Goal: Task Accomplishment & Management: Use online tool/utility

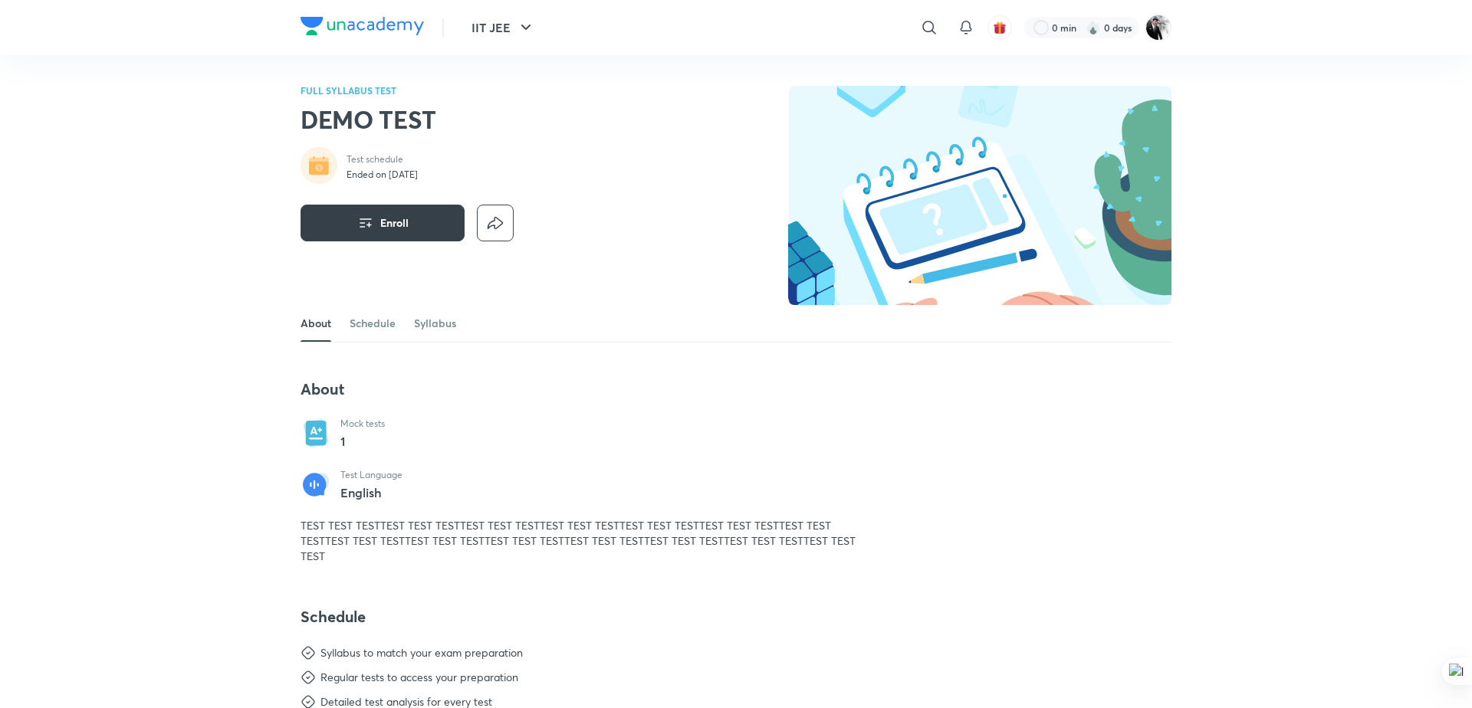
click at [401, 229] on span "Enroll" at bounding box center [394, 222] width 28 height 15
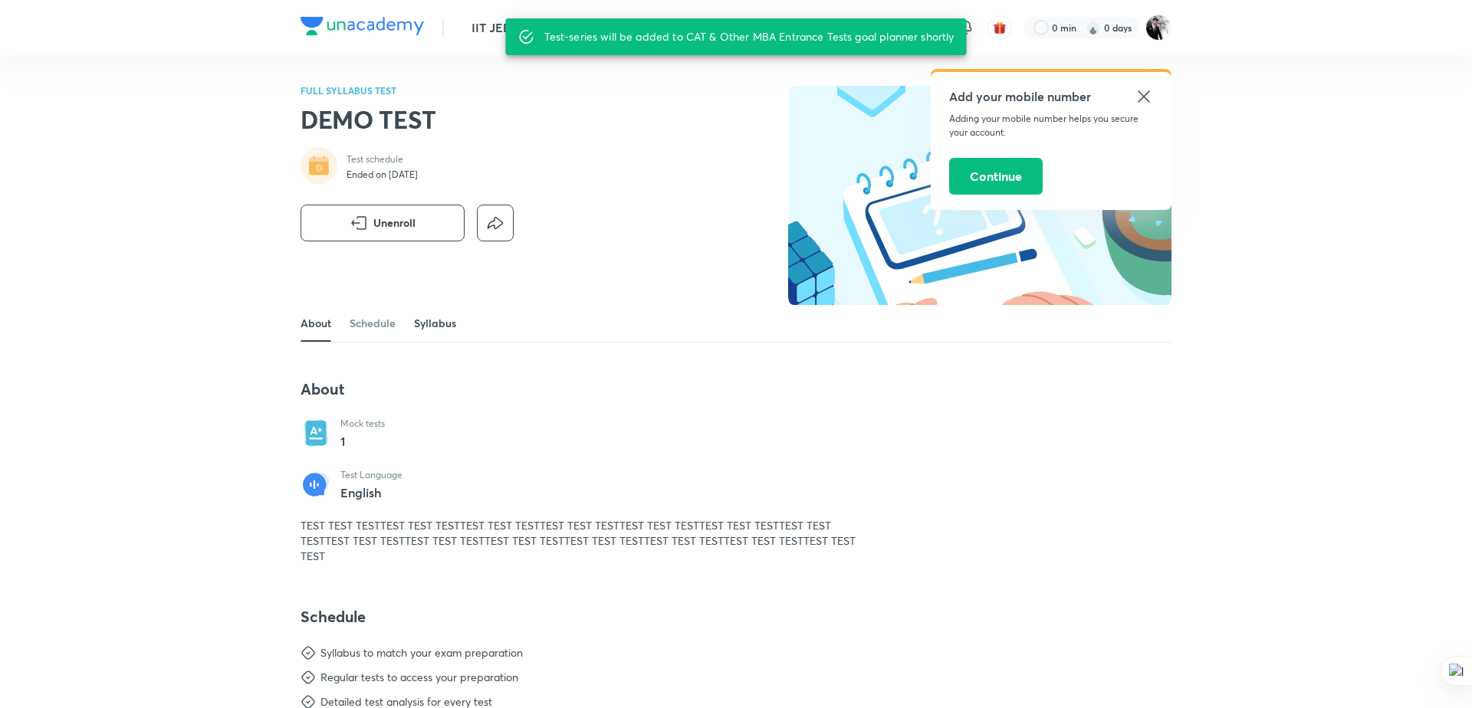
click at [419, 324] on link "Syllabus" at bounding box center [435, 323] width 42 height 37
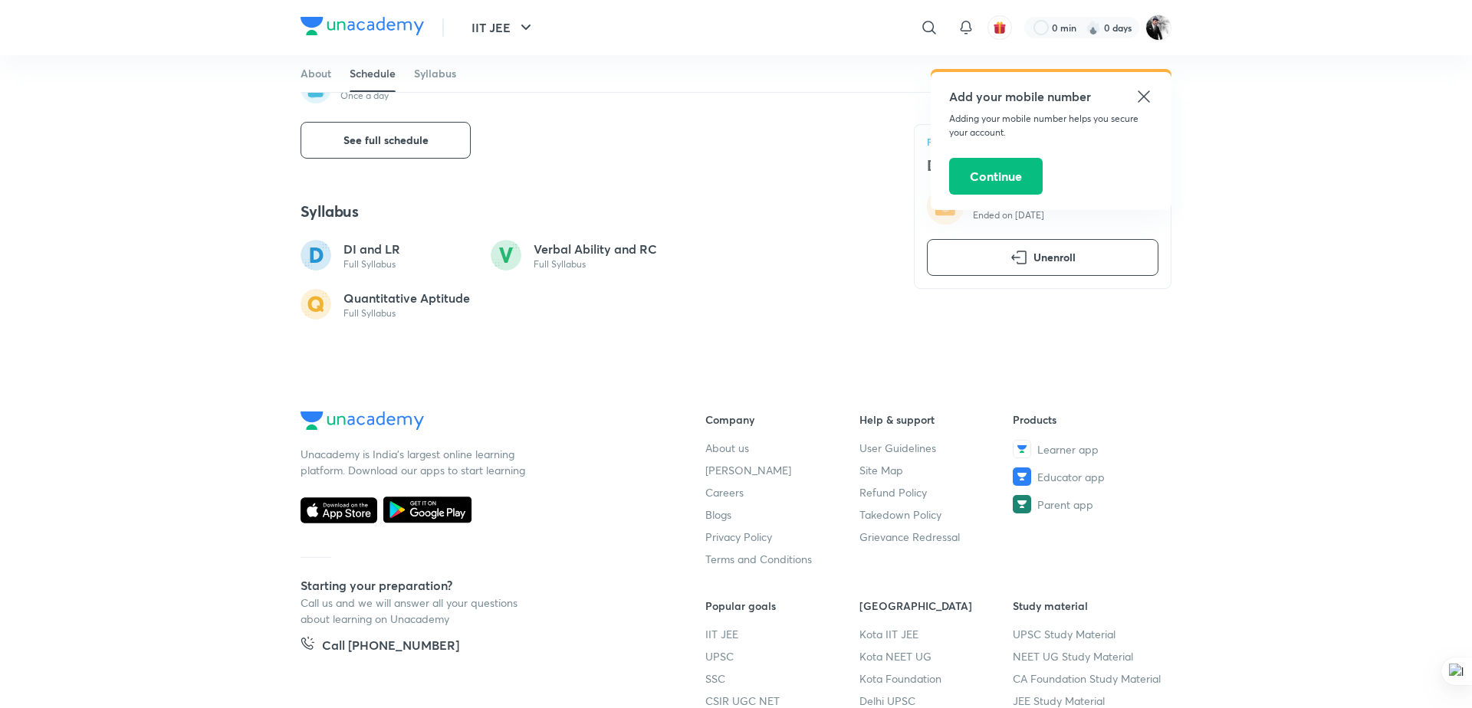
scroll to position [576, 0]
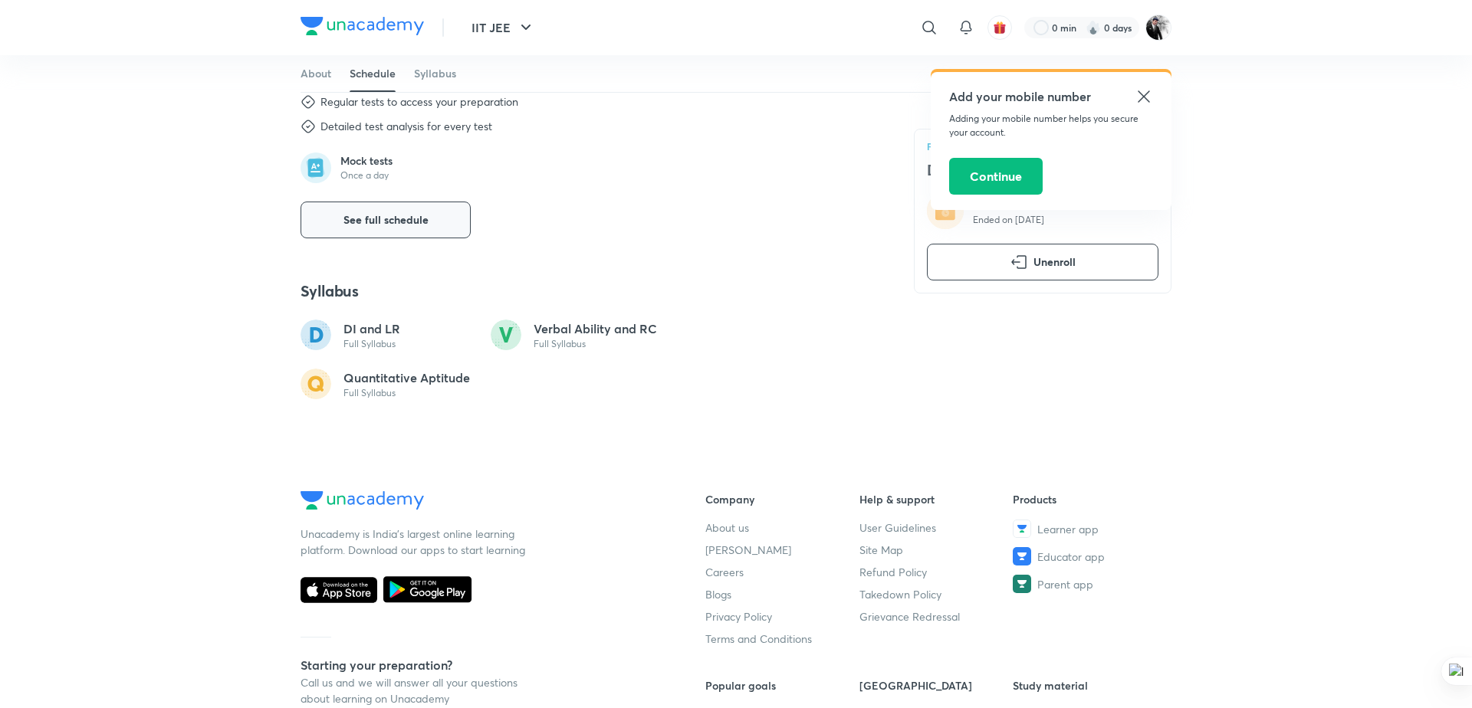
click at [416, 221] on span "See full schedule" at bounding box center [385, 219] width 85 height 15
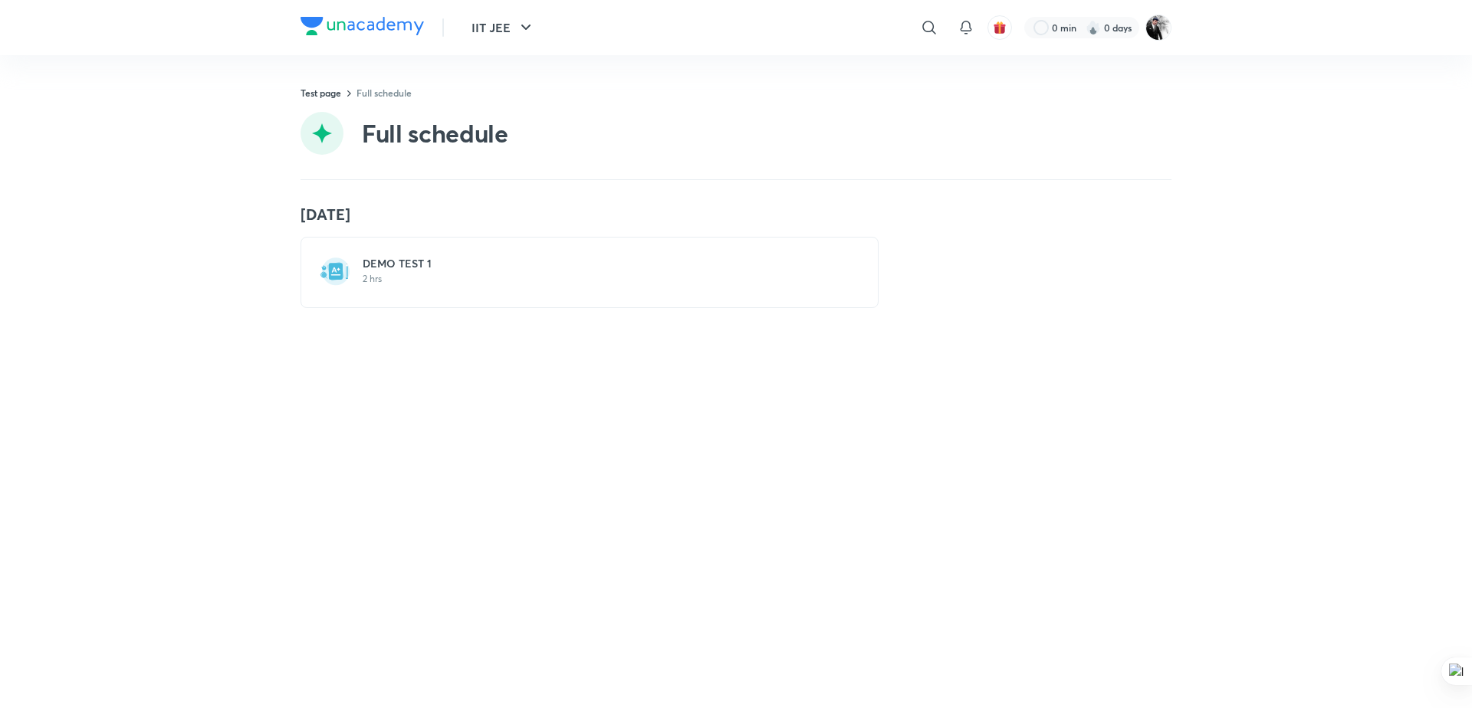
click at [435, 268] on h6 "DEMO TEST 1" at bounding box center [599, 263] width 472 height 15
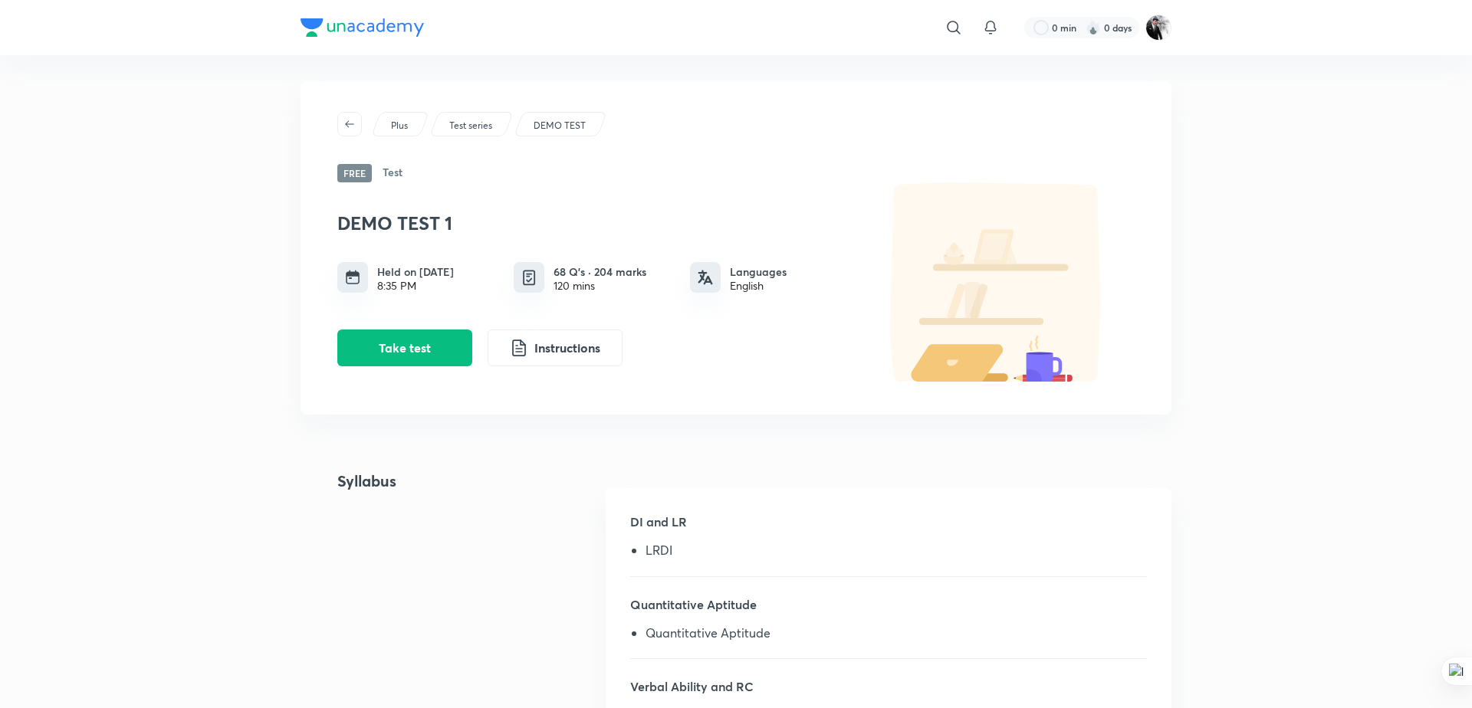
scroll to position [90, 0]
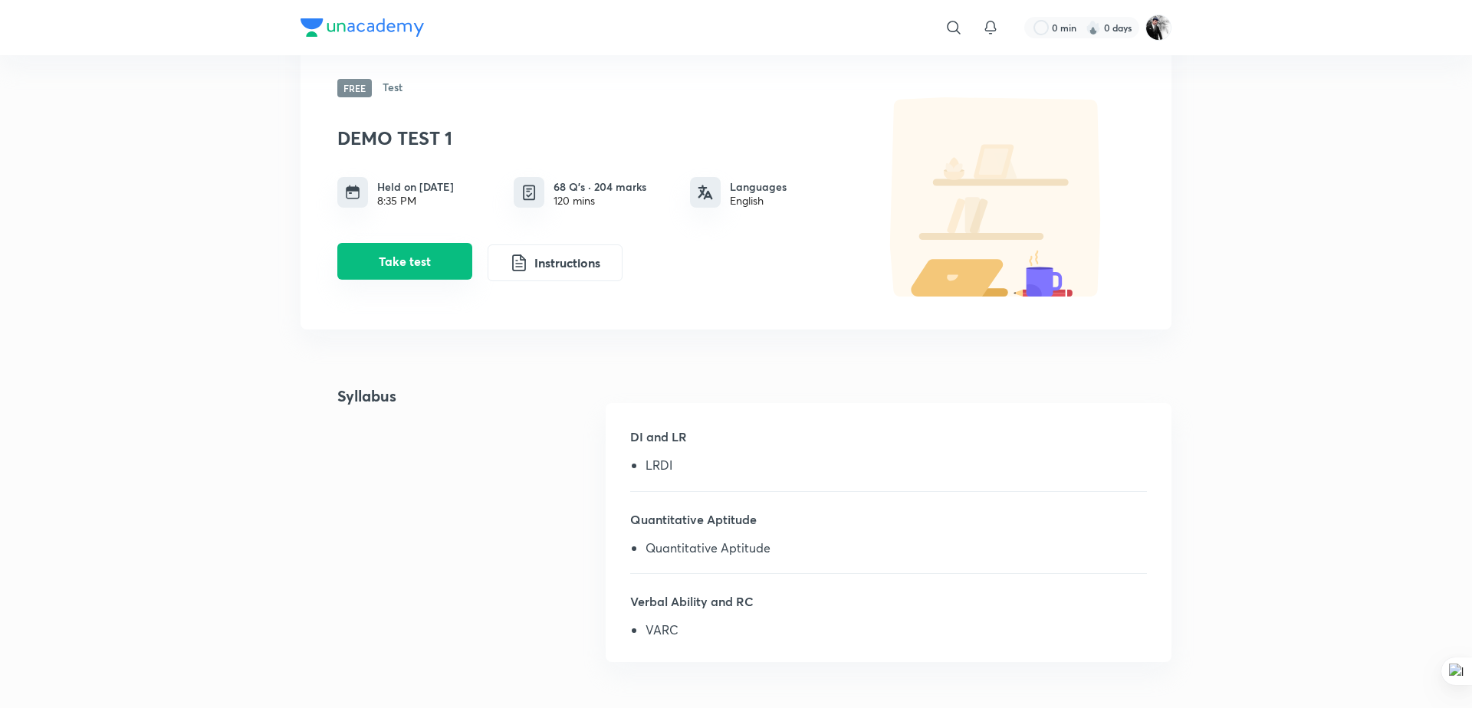
click at [388, 269] on button "Take test" at bounding box center [404, 261] width 135 height 37
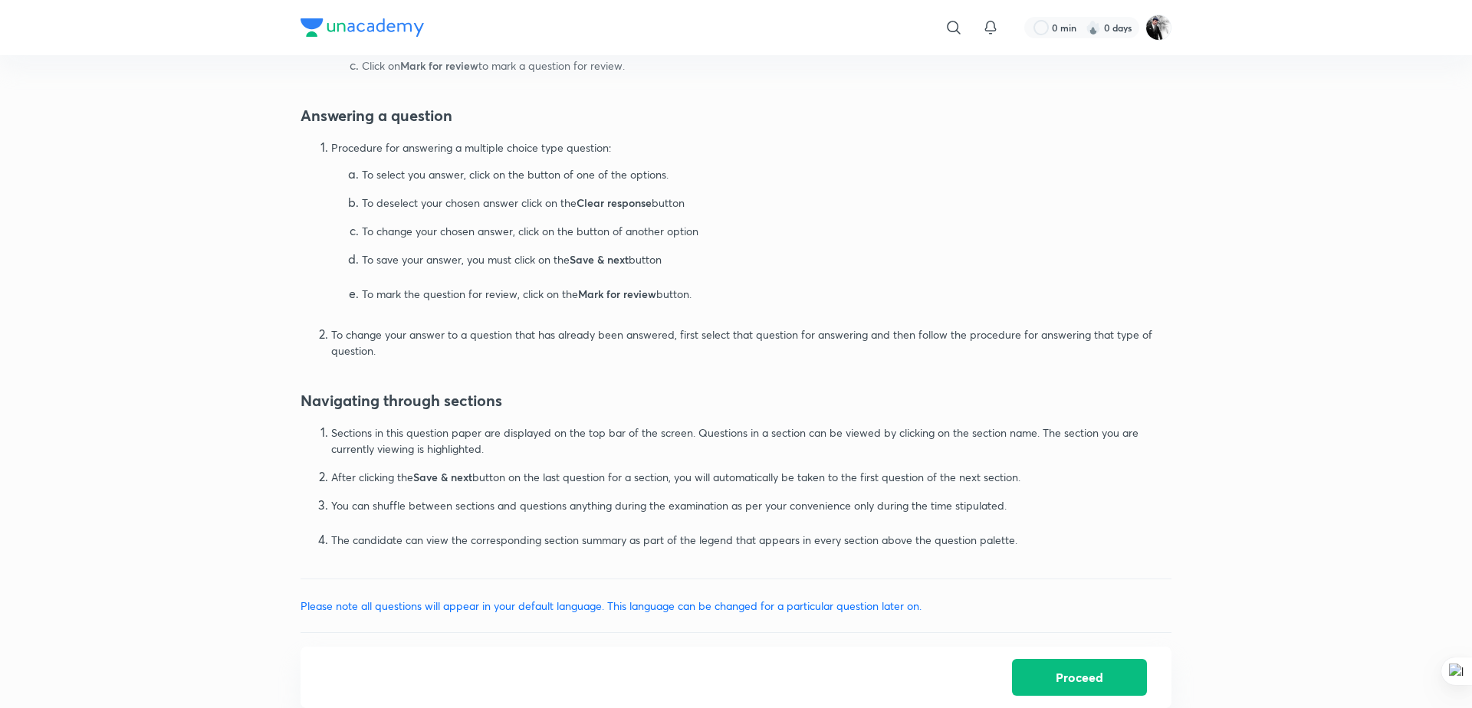
scroll to position [770, 0]
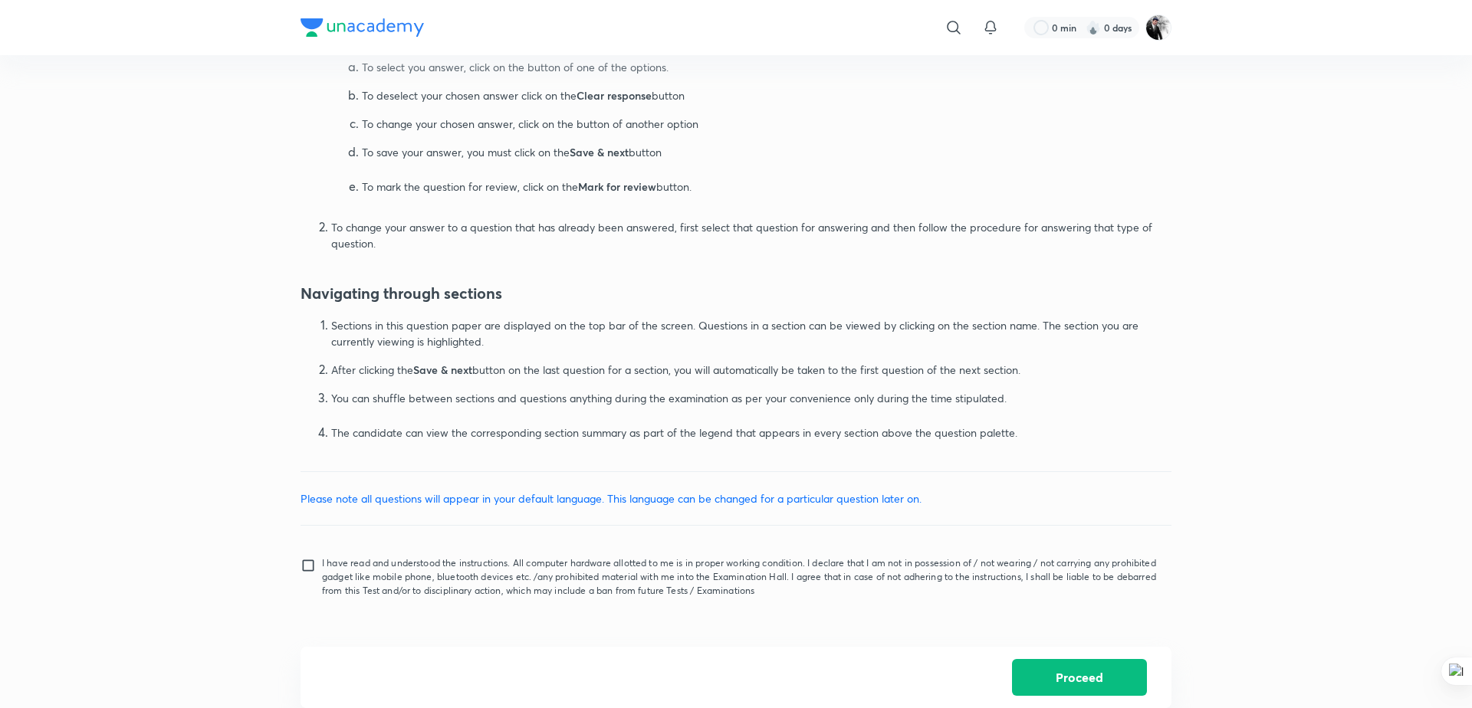
click at [309, 573] on input "I have read and understood the instructions. All computer hardware allotted to …" at bounding box center [311, 577] width 21 height 38
checkbox input "true"
click at [1078, 680] on button "Proceed" at bounding box center [1079, 676] width 135 height 37
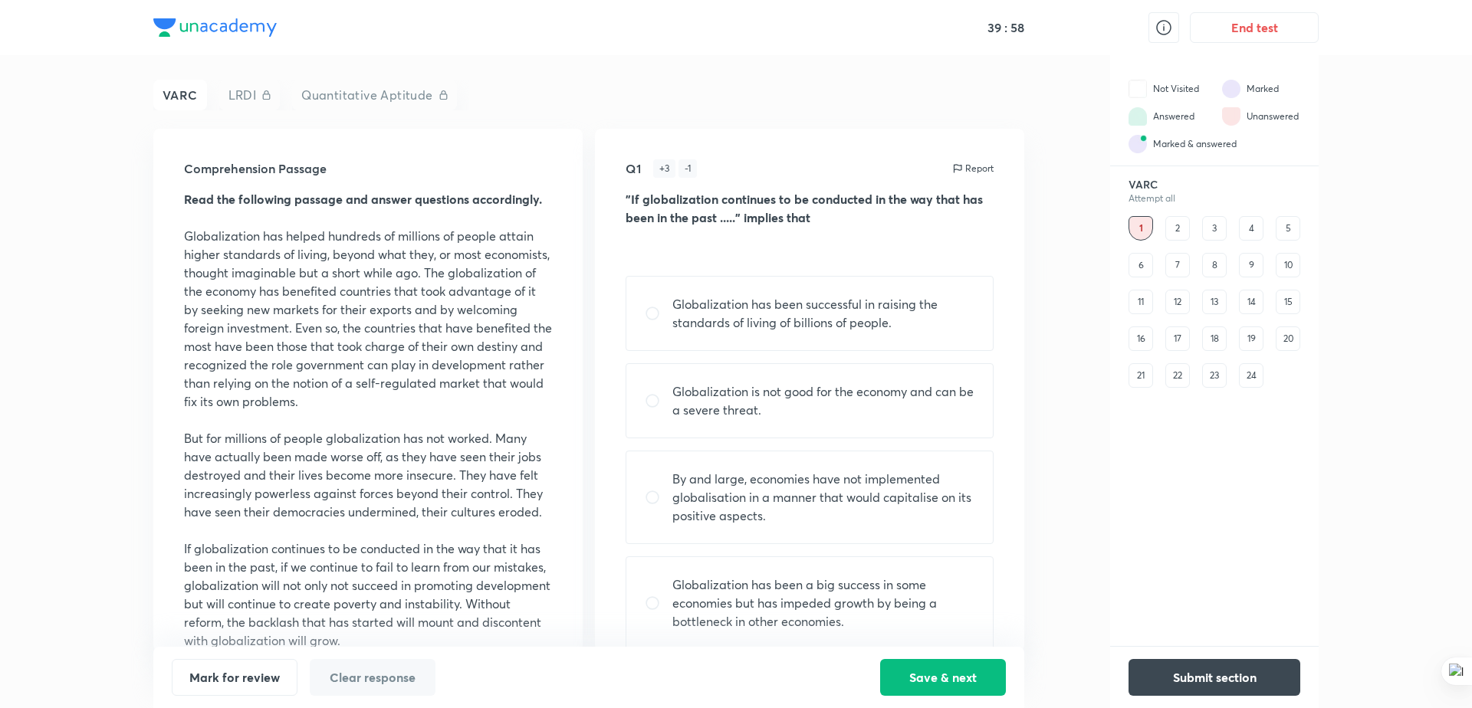
scroll to position [27, 0]
